Goal: Transaction & Acquisition: Obtain resource

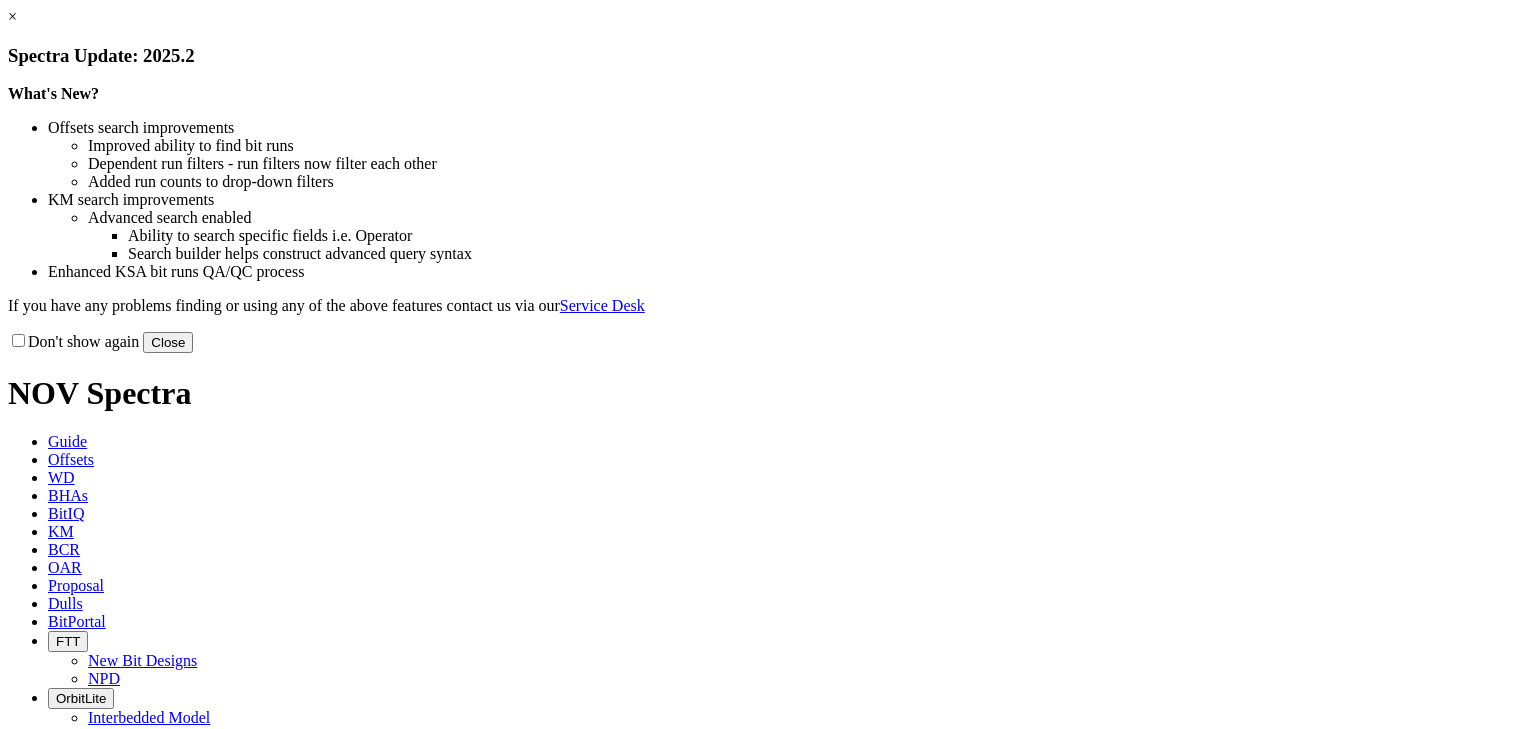
click at [193, 353] on button "Close" at bounding box center [168, 342] width 50 height 21
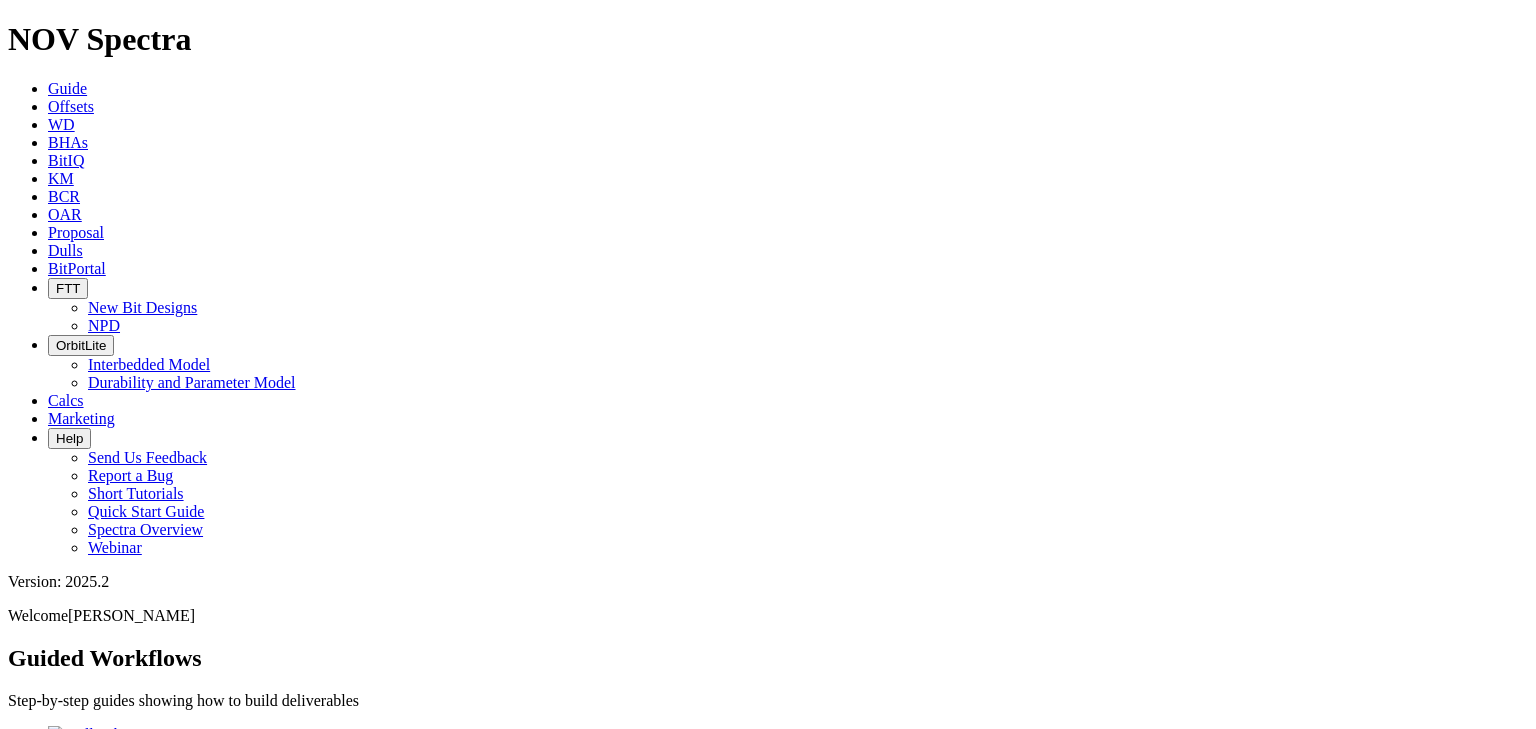
click at [94, 98] on span "Offsets" at bounding box center [71, 106] width 46 height 17
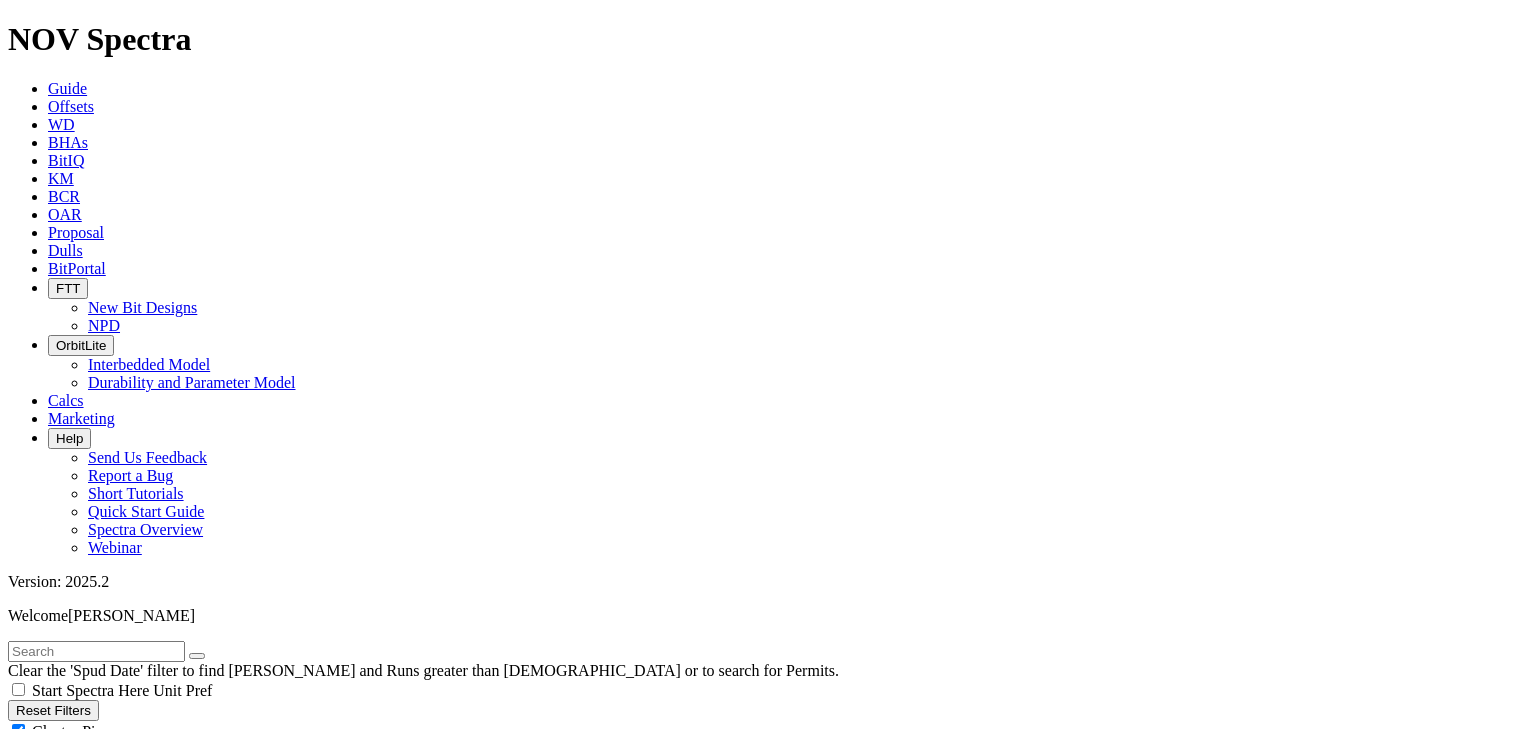
click at [194, 721] on div "Cluster Pins" at bounding box center [768, 731] width 1520 height 20
checkbox input "false"
click at [110, 641] on input "text" at bounding box center [96, 651] width 177 height 21
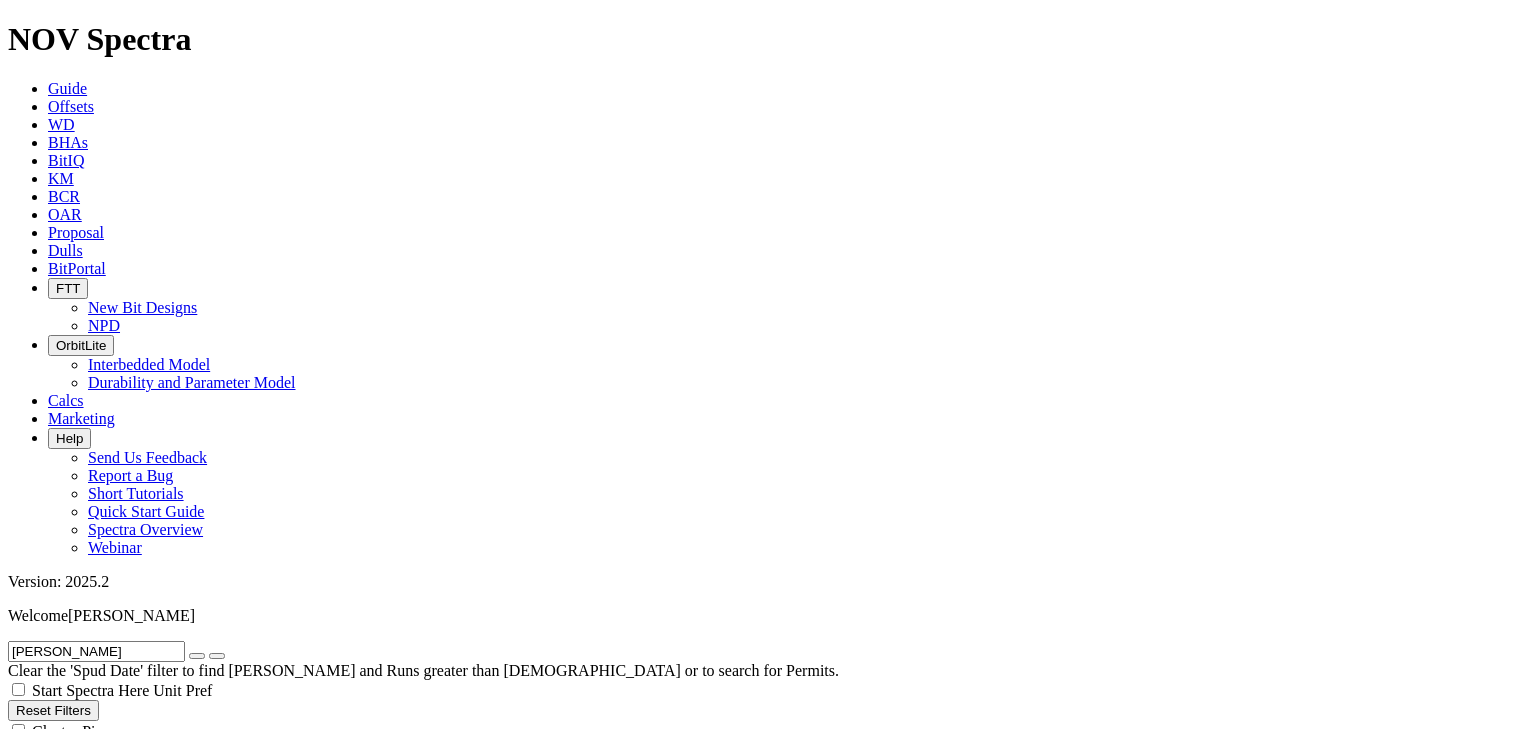
type input "[PERSON_NAME]"
select select "12.25"
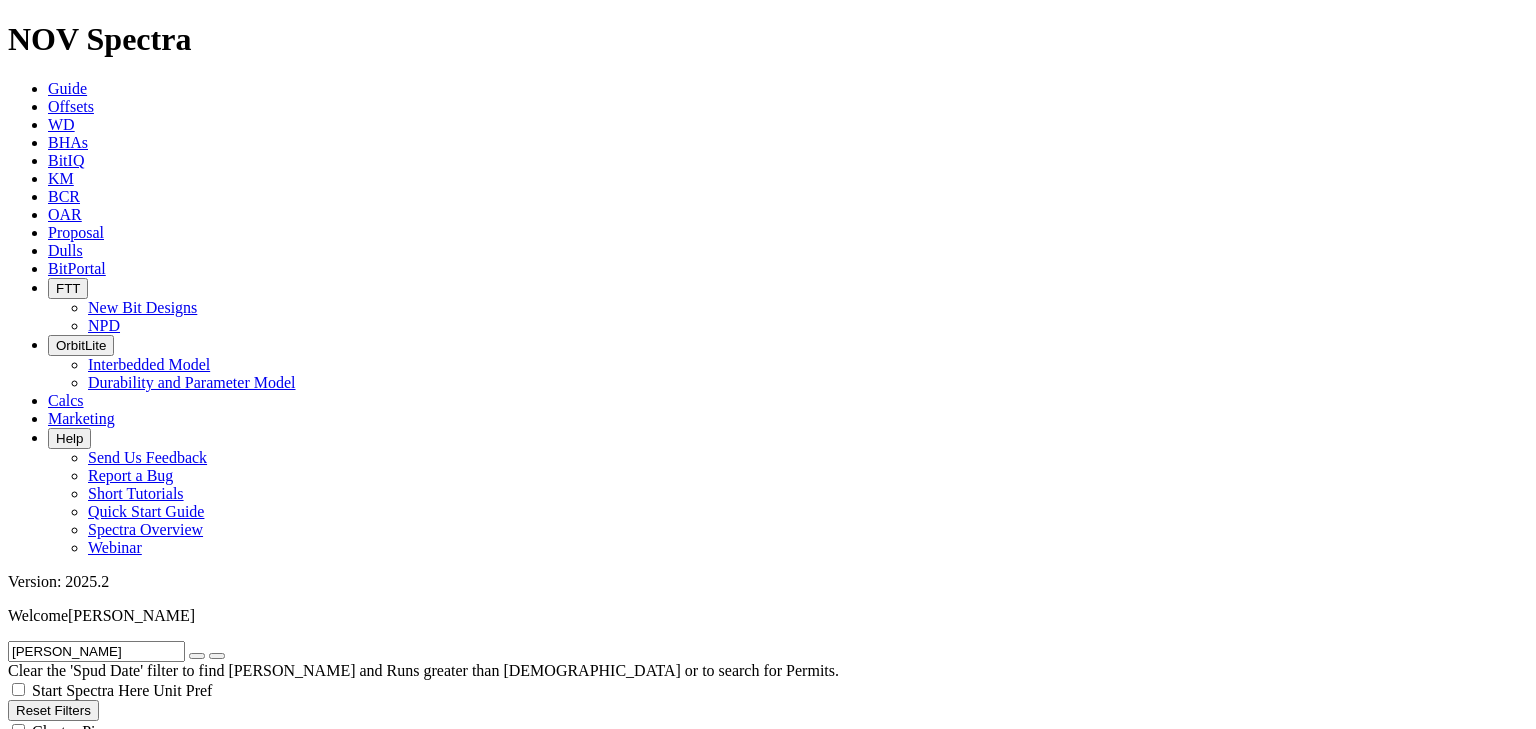
checkbox input "false"
select select "? number:12.25 ?"
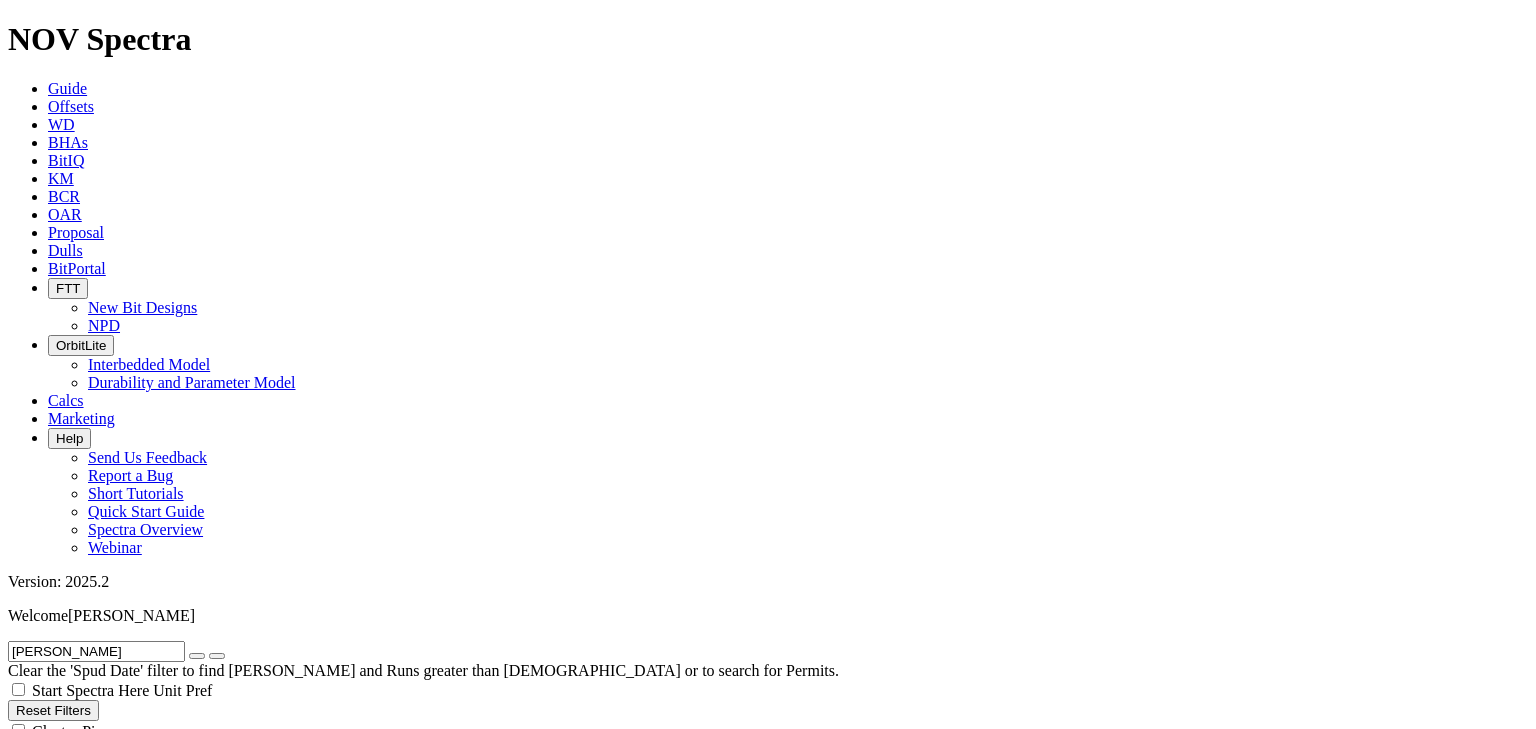
scroll to position [564, 0]
click at [205, 653] on button "button" at bounding box center [197, 656] width 16 height 6
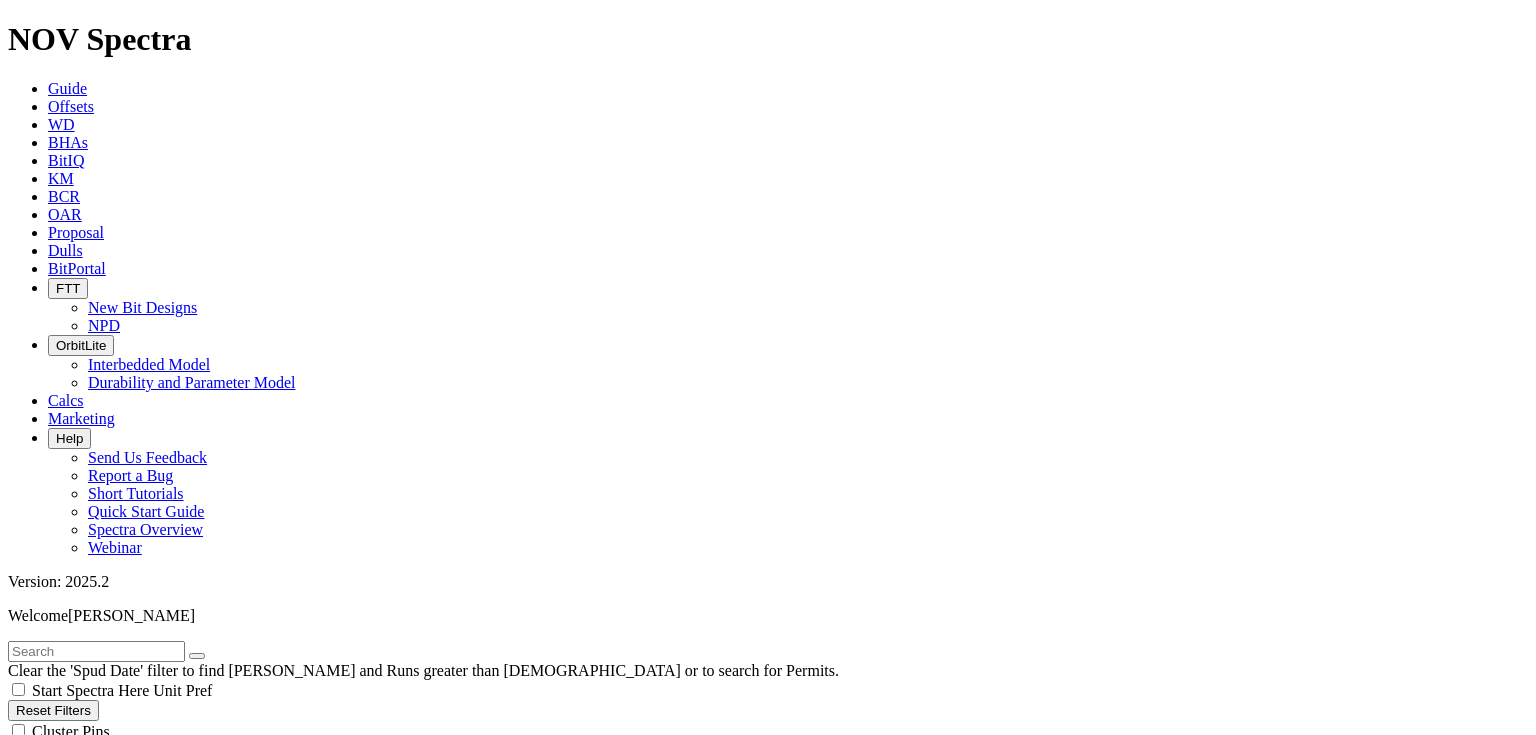
scroll to position [576, 0]
